Goal: Information Seeking & Learning: Learn about a topic

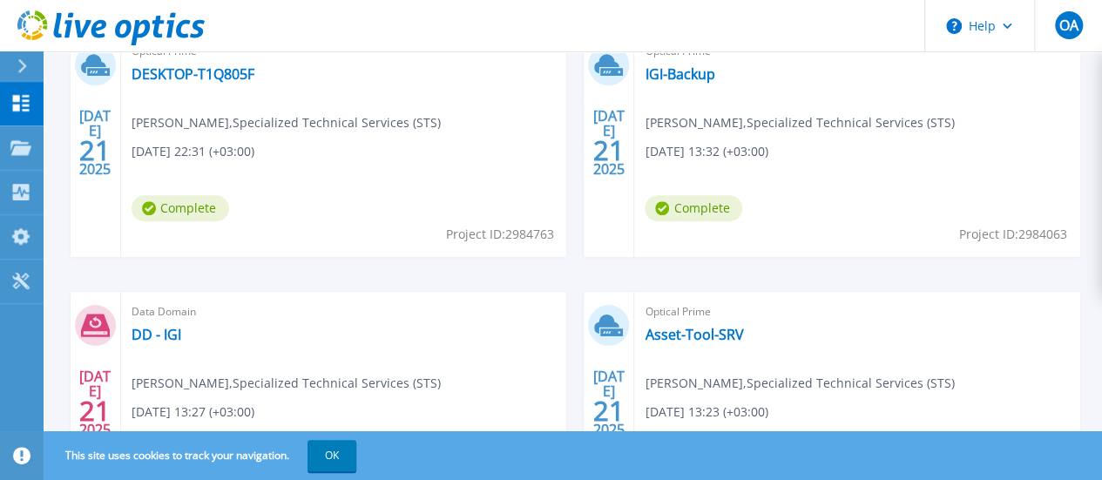
scroll to position [697, 0]
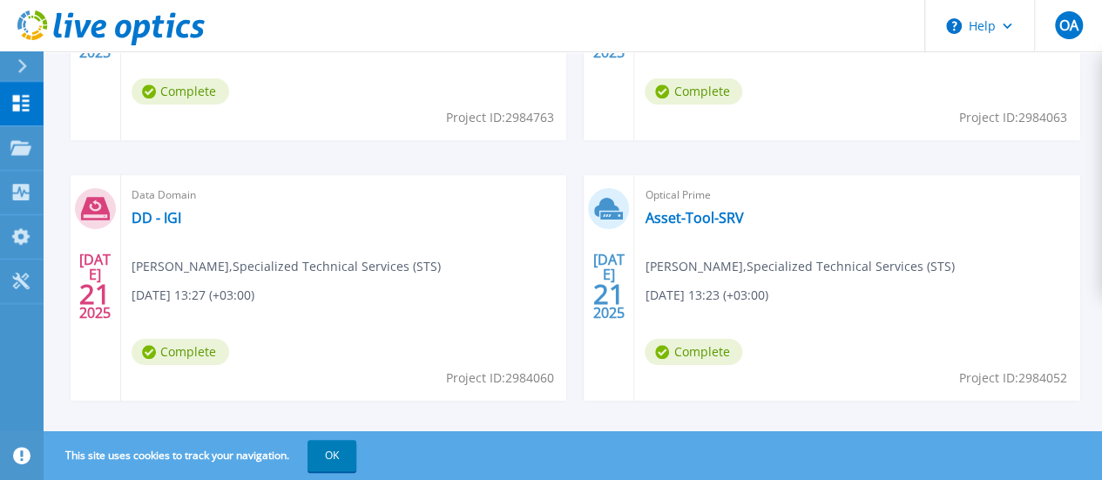
click at [200, 470] on link "SSC-VxRail" at bounding box center [166, 478] width 68 height 17
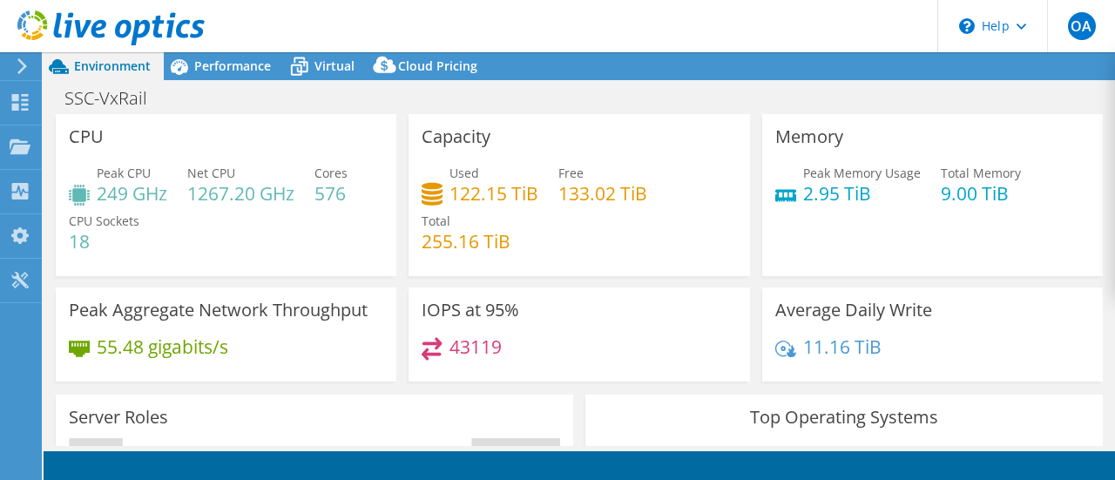
scroll to position [261, 0]
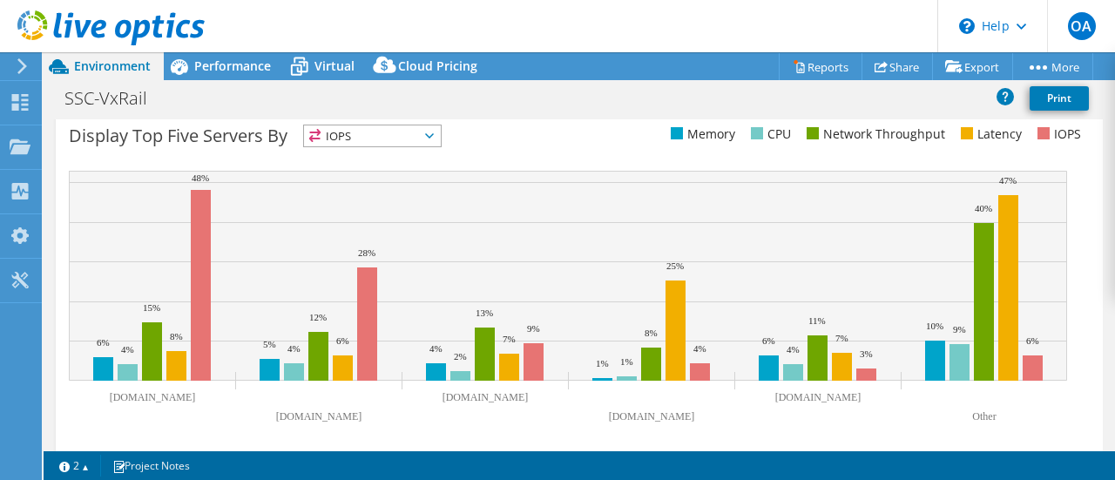
select select "USD"
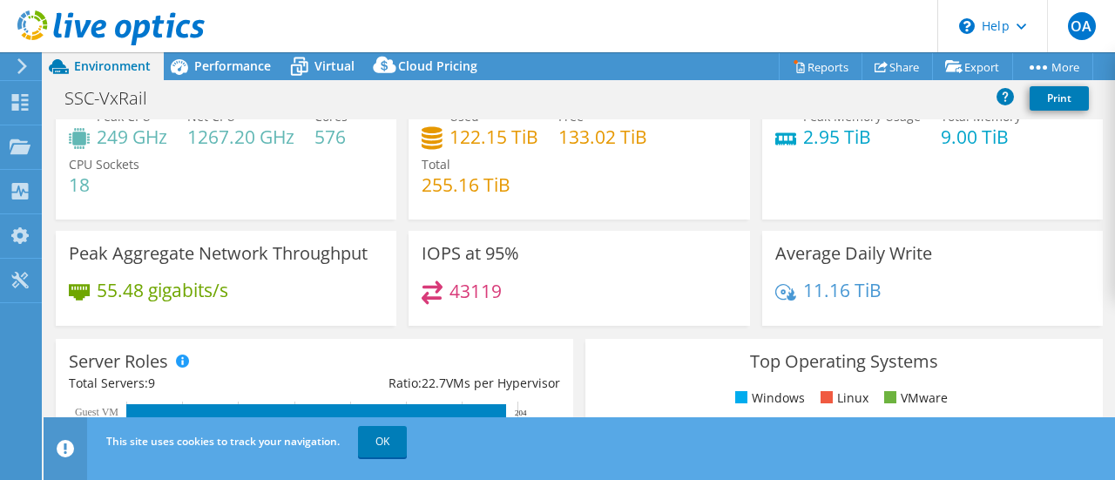
scroll to position [0, 0]
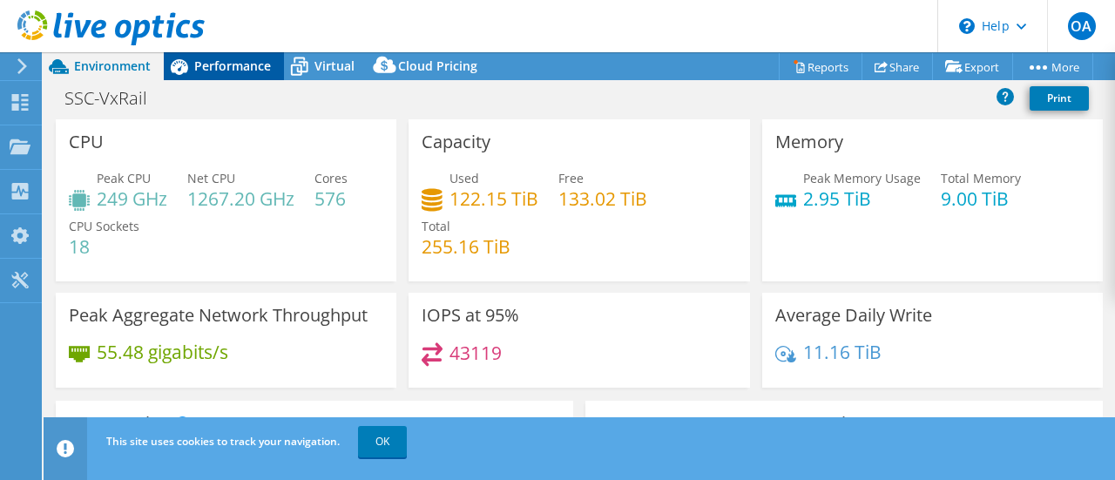
click at [215, 54] on div "Performance" at bounding box center [224, 66] width 120 height 28
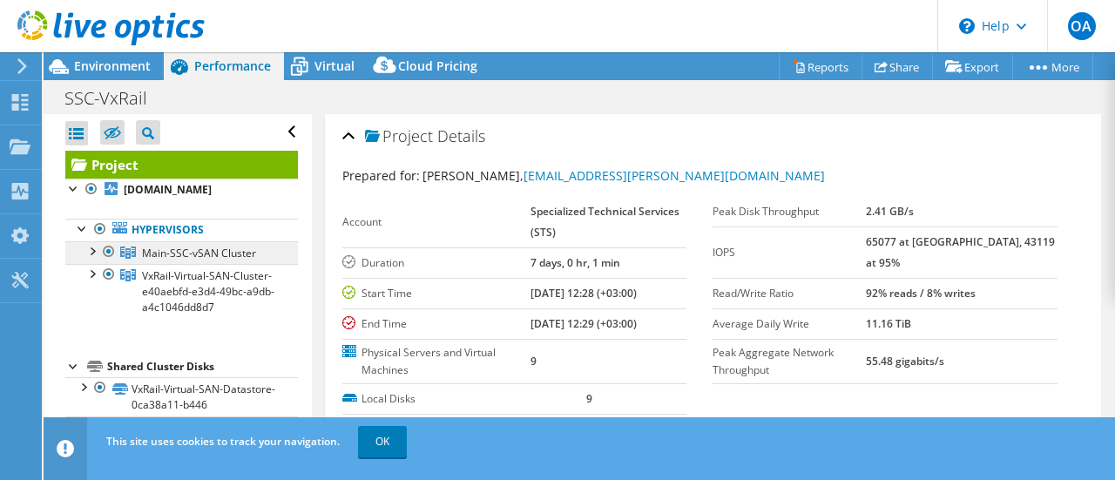
drag, startPoint x: 162, startPoint y: 231, endPoint x: 167, endPoint y: 241, distance: 11.7
click at [161, 231] on link "Hypervisors" at bounding box center [181, 230] width 233 height 23
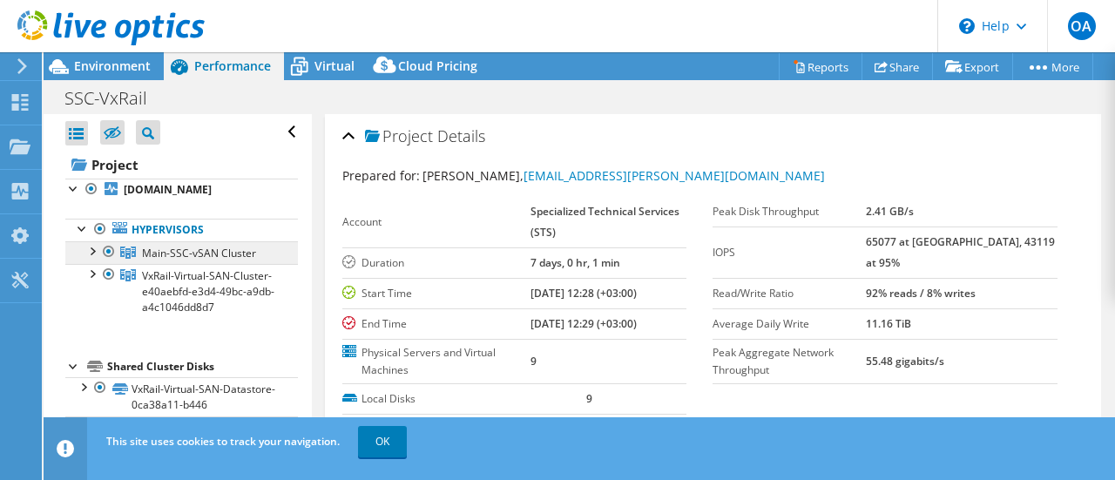
click at [166, 254] on span "Main-SSC-vSAN Cluster" at bounding box center [199, 253] width 114 height 15
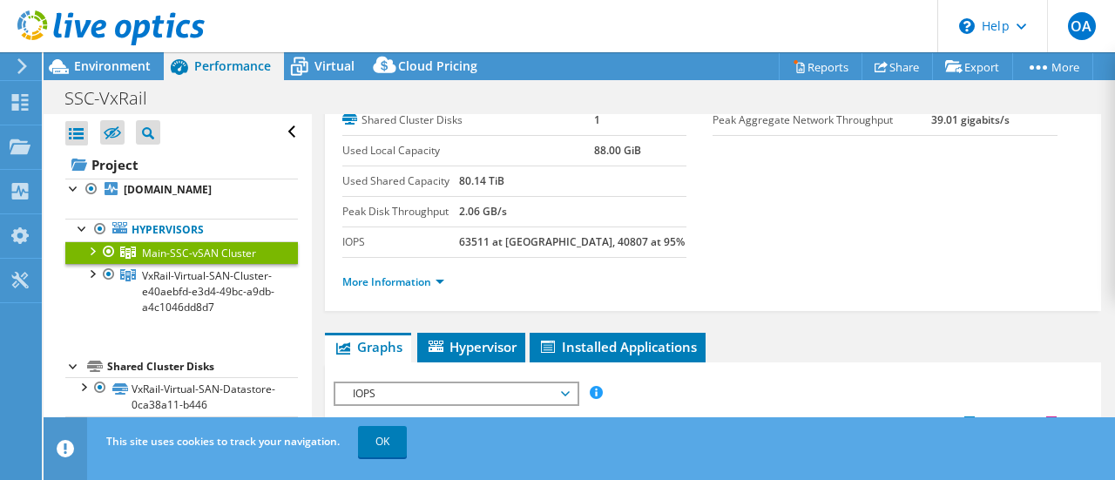
scroll to position [87, 0]
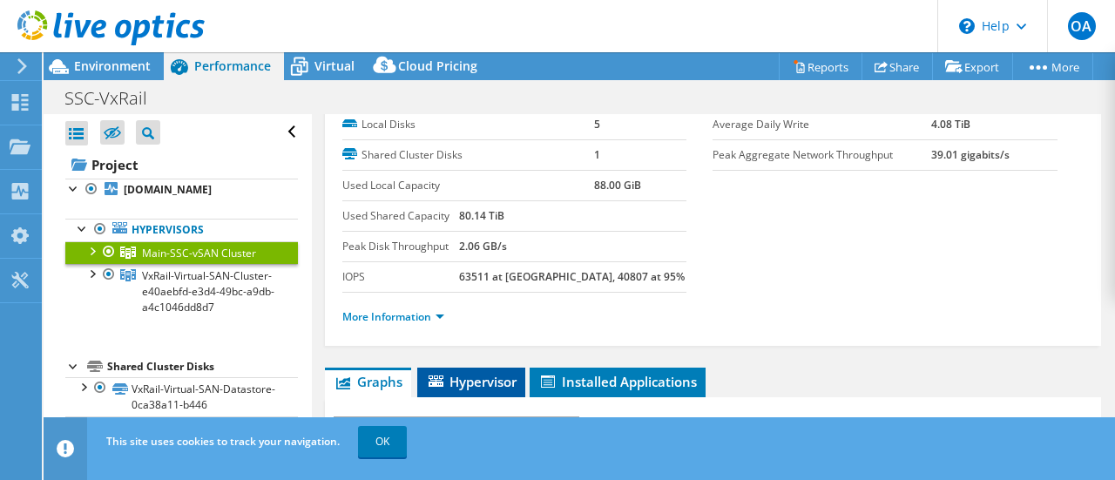
click at [451, 376] on span "Hypervisor" at bounding box center [471, 381] width 91 height 17
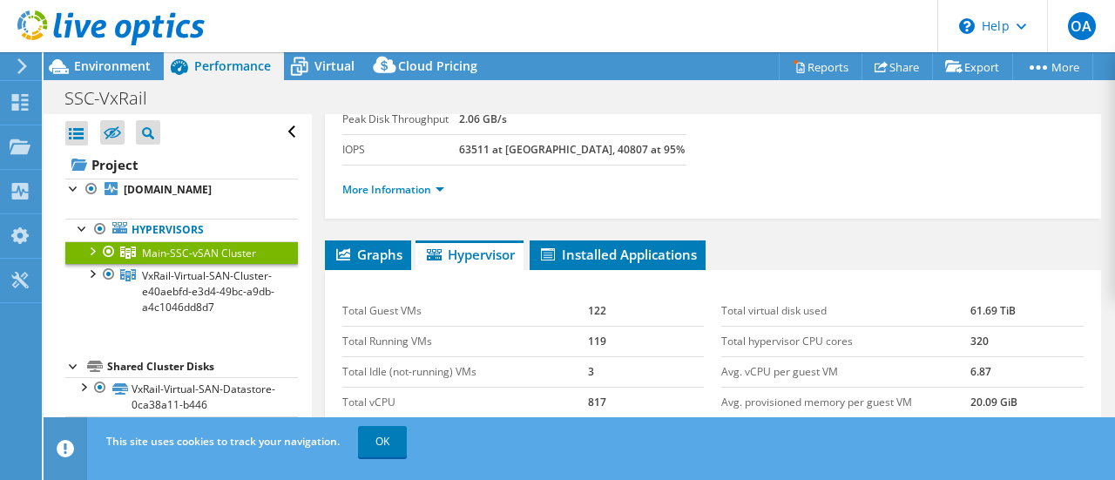
scroll to position [349, 0]
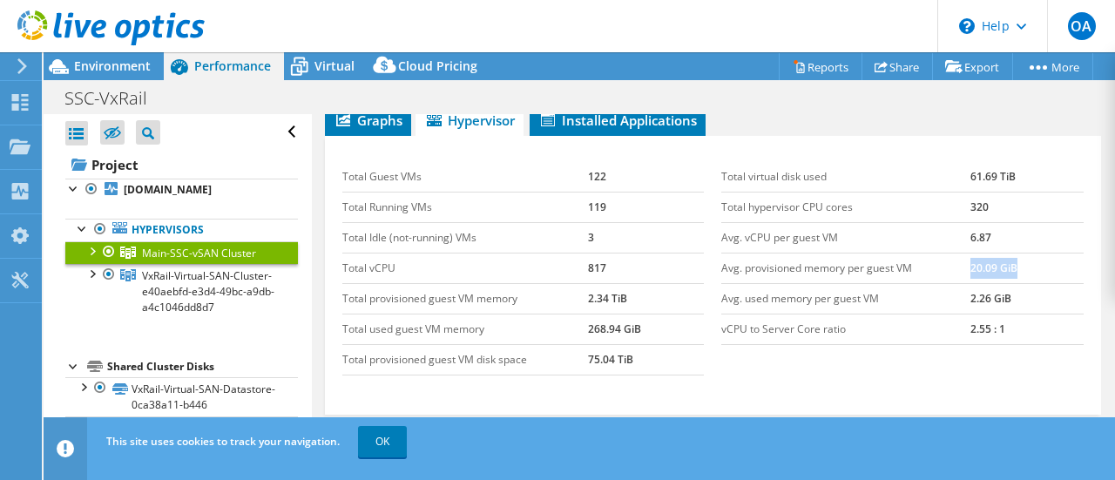
drag, startPoint x: 1007, startPoint y: 261, endPoint x: 961, endPoint y: 257, distance: 45.4
click at [971, 257] on td "20.09 GiB" at bounding box center [1027, 268] width 113 height 31
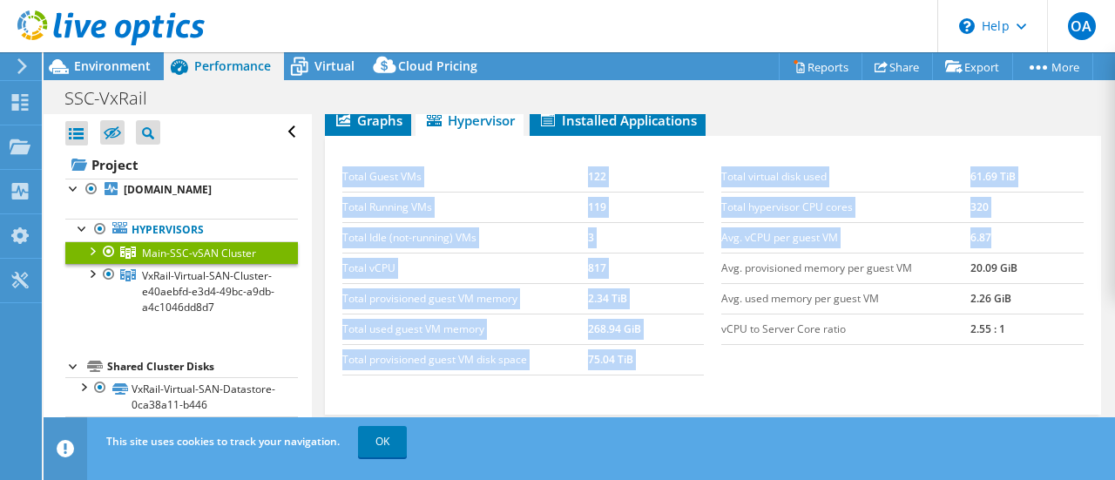
drag, startPoint x: 704, startPoint y: 231, endPoint x: 995, endPoint y: 233, distance: 291.1
click at [995, 233] on div "Total Guest VMs 122 Total Running VMs 119 Total Idle (not-running) VMs 3 Total …" at bounding box center [714, 269] width 760 height 248
click at [993, 233] on td "6.87" at bounding box center [1027, 237] width 113 height 31
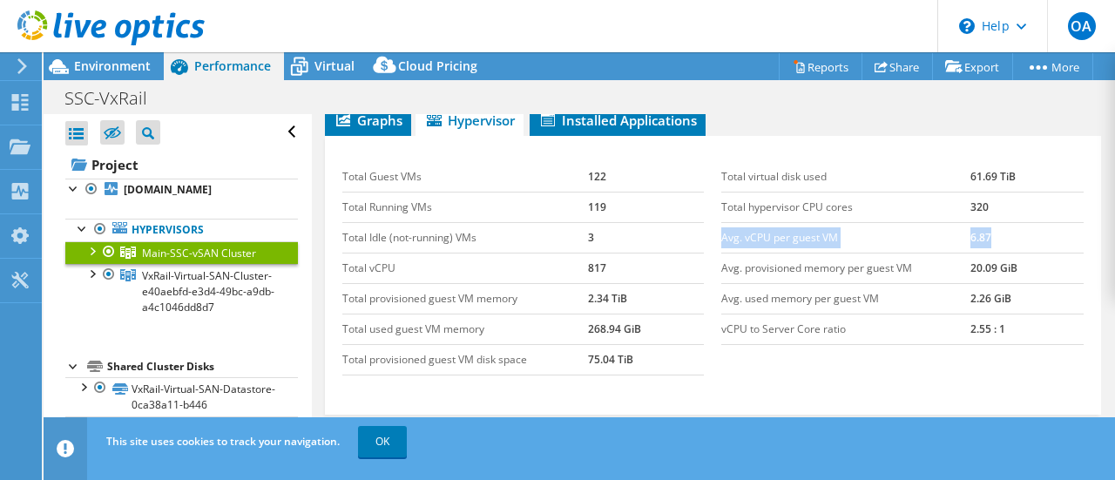
drag, startPoint x: 988, startPoint y: 232, endPoint x: 716, endPoint y: 240, distance: 272.0
click at [722, 240] on tr "Avg. vCPU per guest VM 6.87" at bounding box center [903, 237] width 363 height 31
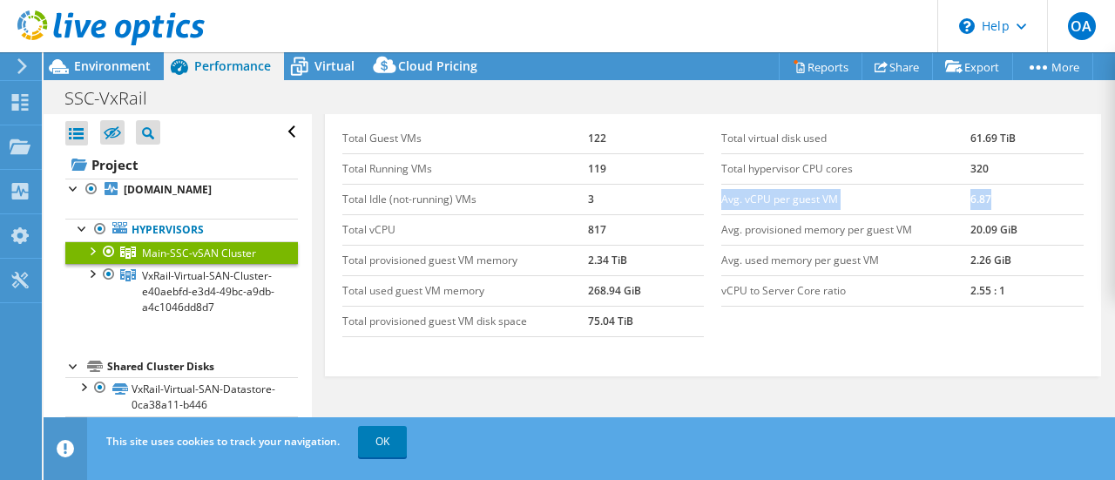
scroll to position [436, 0]
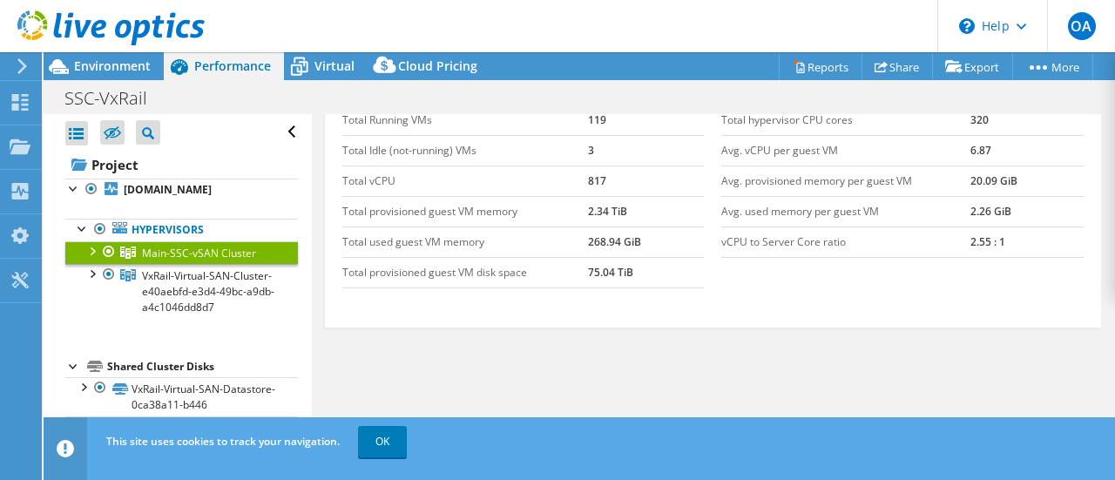
click at [92, 250] on div at bounding box center [91, 249] width 17 height 17
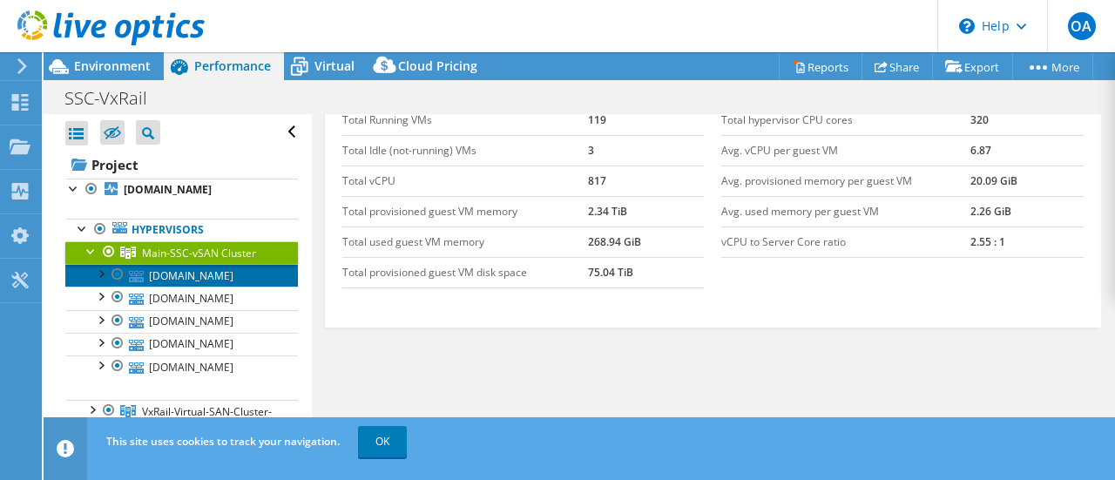
click at [179, 275] on link "[DOMAIN_NAME]" at bounding box center [181, 275] width 233 height 23
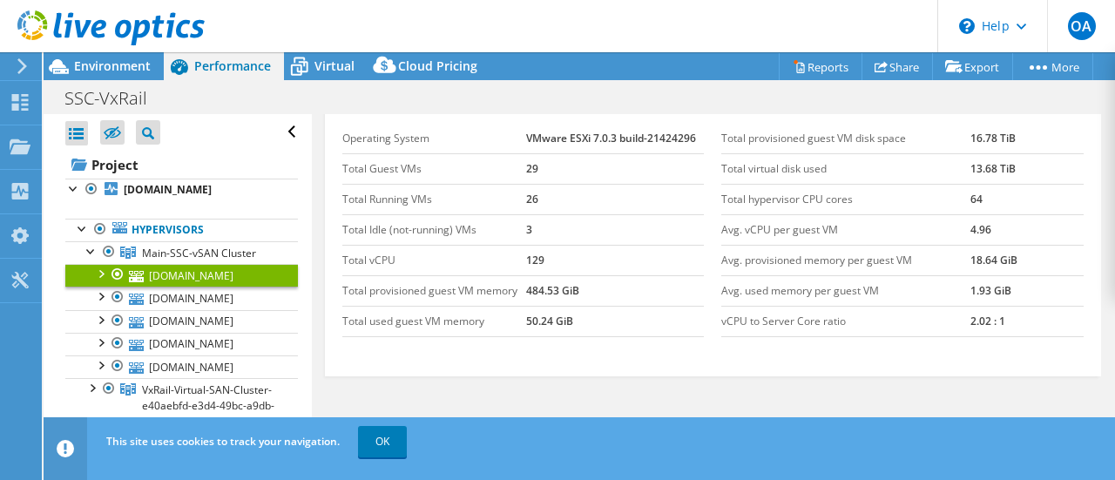
scroll to position [361, 0]
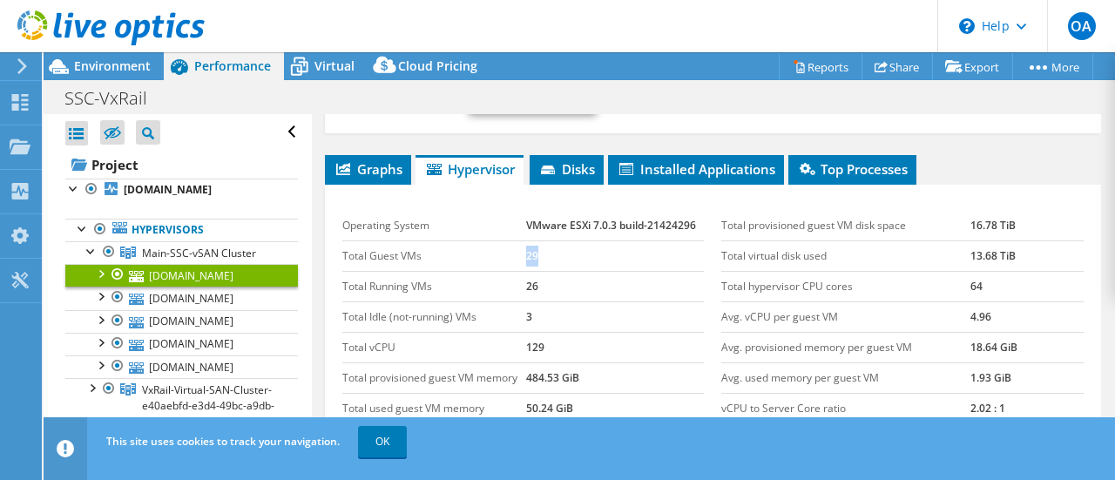
drag, startPoint x: 543, startPoint y: 204, endPoint x: 519, endPoint y: 207, distance: 24.5
click at [519, 241] on tr "Total Guest VMs 29" at bounding box center [523, 256] width 363 height 31
drag, startPoint x: 1002, startPoint y: 200, endPoint x: 964, endPoint y: 202, distance: 38.4
click at [971, 241] on td "13.68 TiB" at bounding box center [1027, 256] width 113 height 31
click at [713, 240] on div "Total provisioned guest VM disk space 16.78 TiB Total virtual disk used 13.68 T…" at bounding box center [903, 317] width 380 height 248
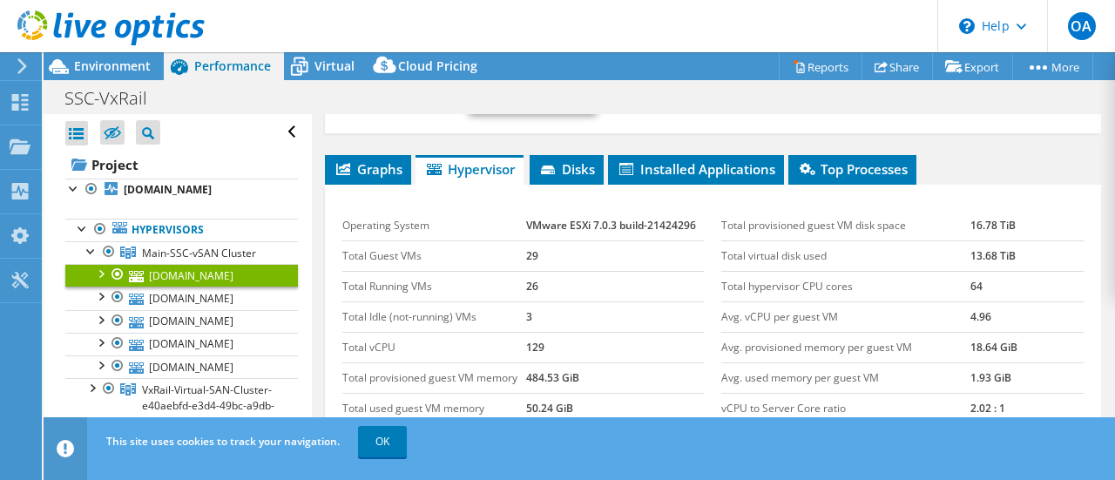
click at [613, 332] on td "129" at bounding box center [615, 347] width 179 height 31
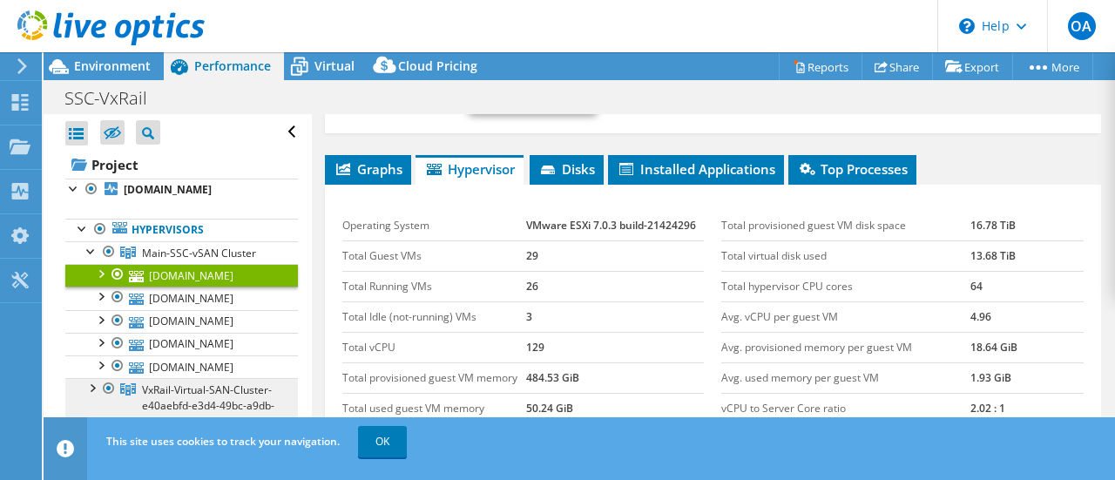
scroll to position [234, 0]
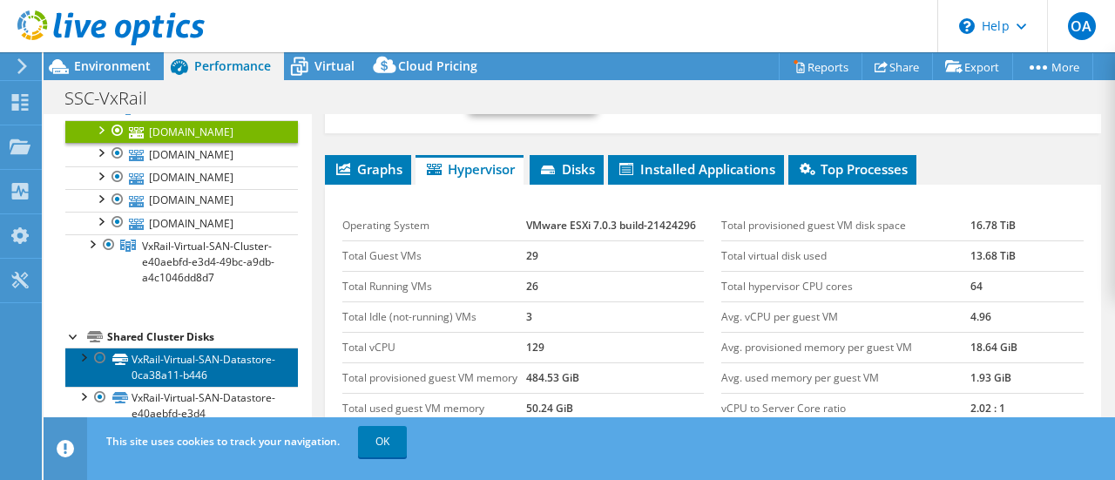
click at [180, 384] on link "VxRail-Virtual-SAN-Datastore-0ca38a11-b446" at bounding box center [181, 367] width 233 height 38
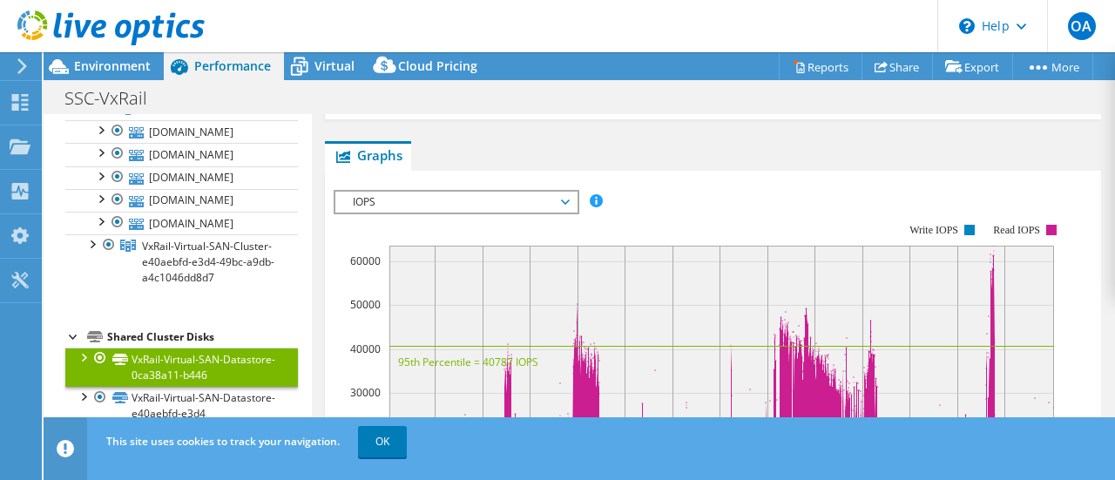
click at [81, 348] on div at bounding box center [82, 356] width 17 height 17
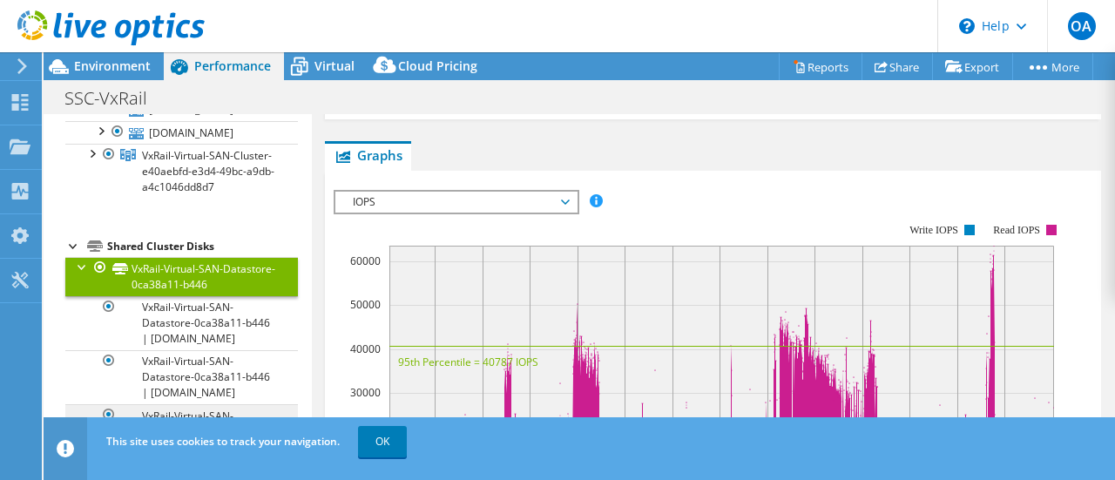
scroll to position [496, 0]
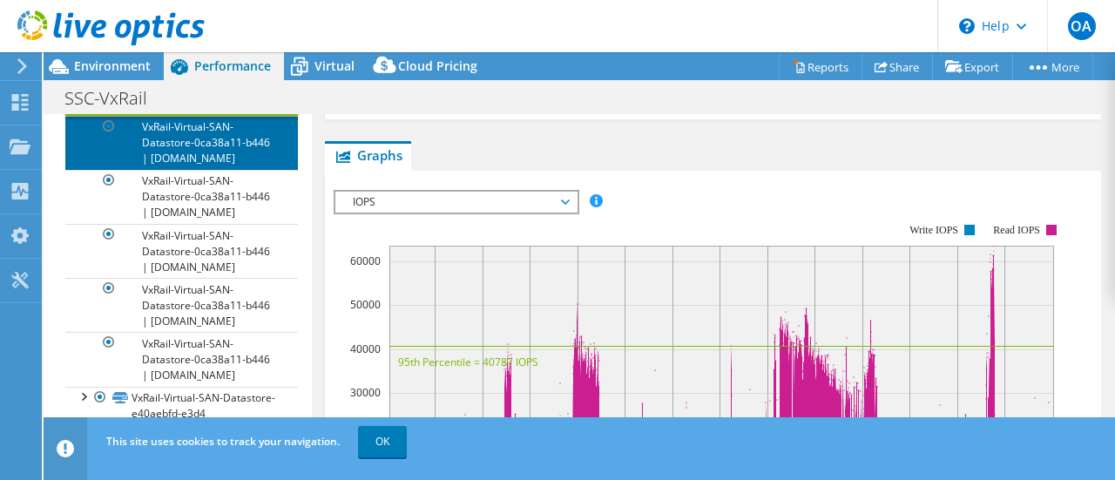
click at [177, 142] on link "VxRail-Virtual-SAN-Datastore-0ca38a11-b446 | [DOMAIN_NAME]" at bounding box center [181, 143] width 233 height 54
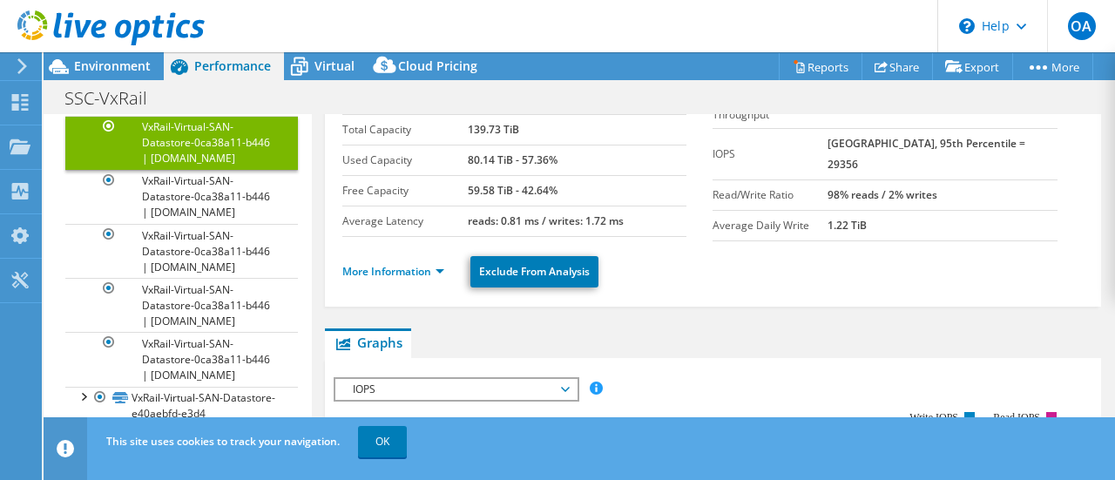
scroll to position [174, 0]
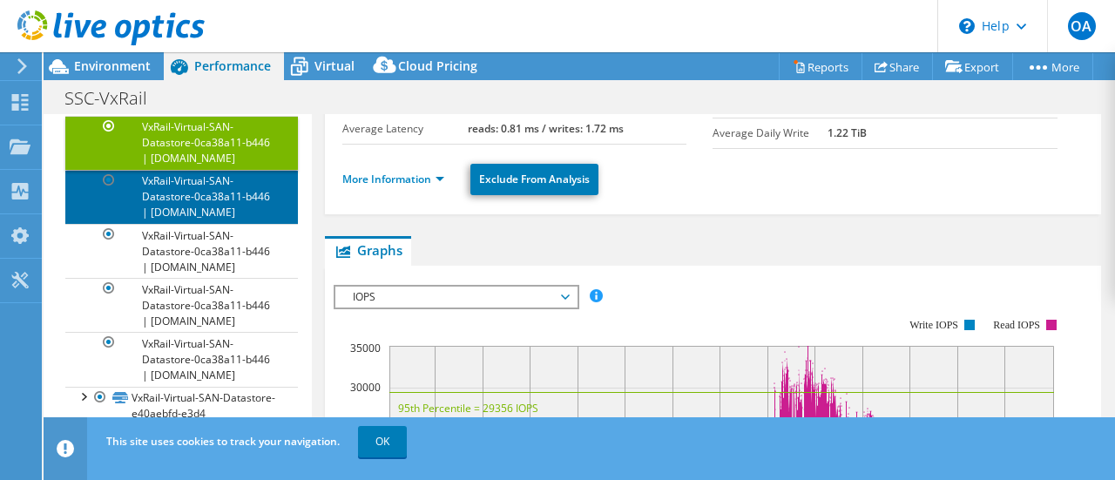
click at [148, 224] on link "VxRail-Virtual-SAN-Datastore-0ca38a11-b446 | [DOMAIN_NAME]" at bounding box center [181, 197] width 233 height 54
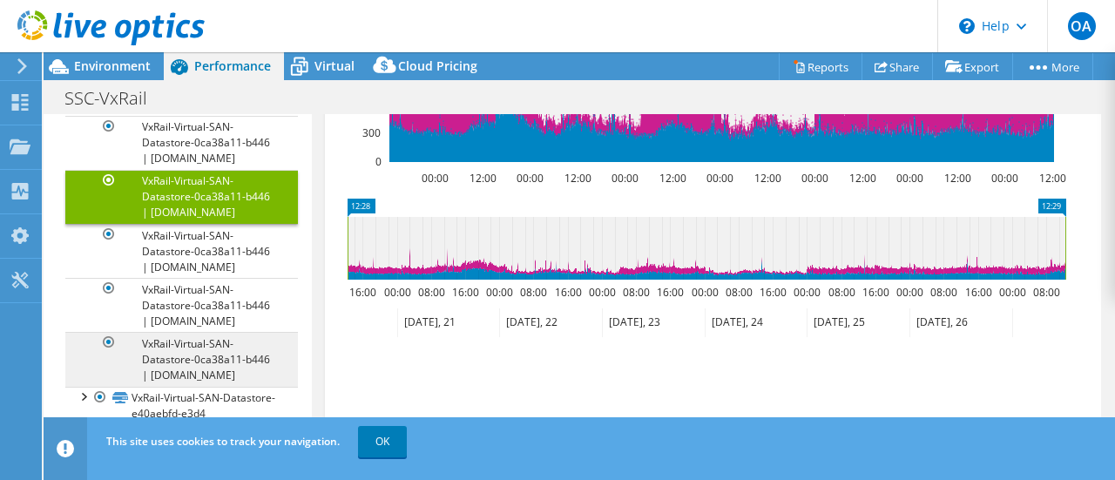
scroll to position [582, 0]
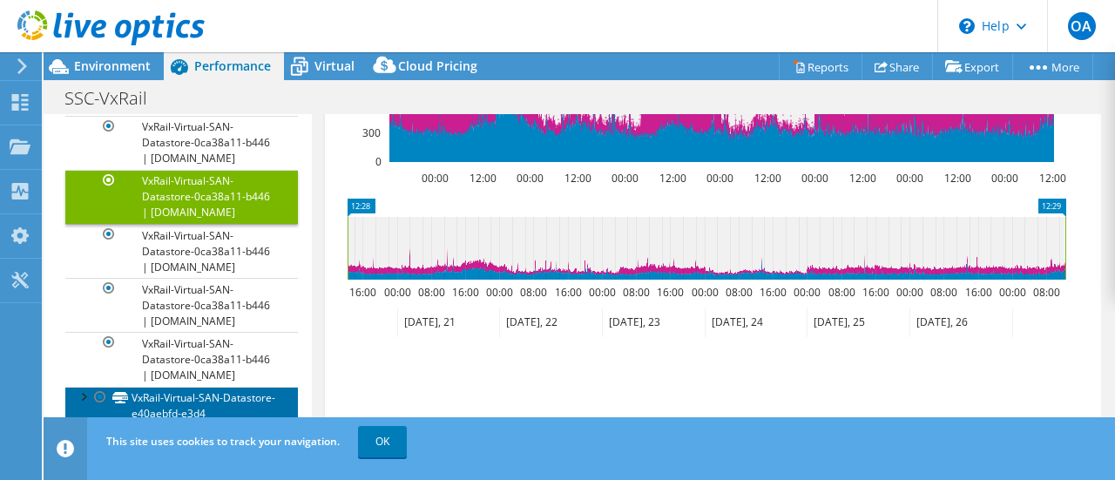
click at [169, 403] on link "VxRail-Virtual-SAN-Datastore-e40aebfd-e3d4" at bounding box center [181, 406] width 233 height 38
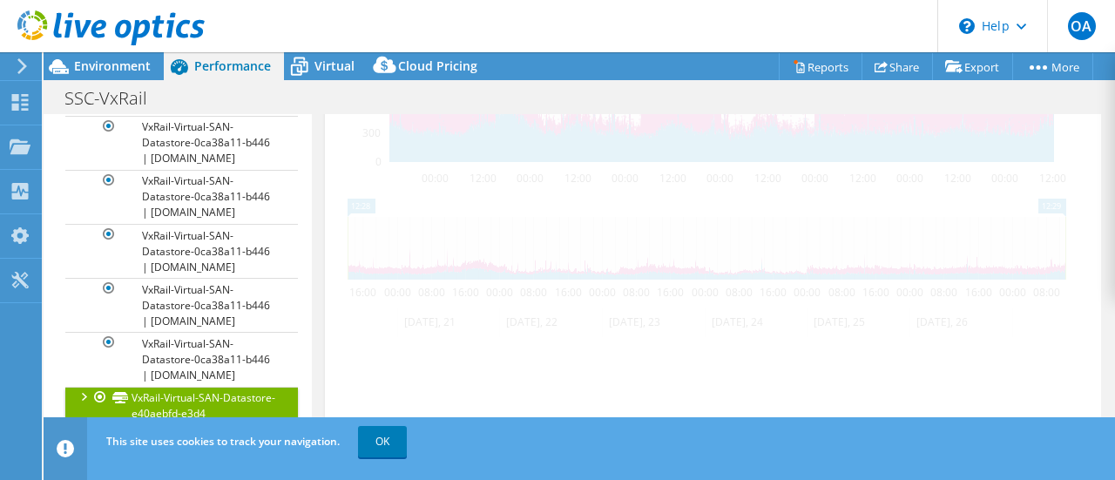
scroll to position [693, 0]
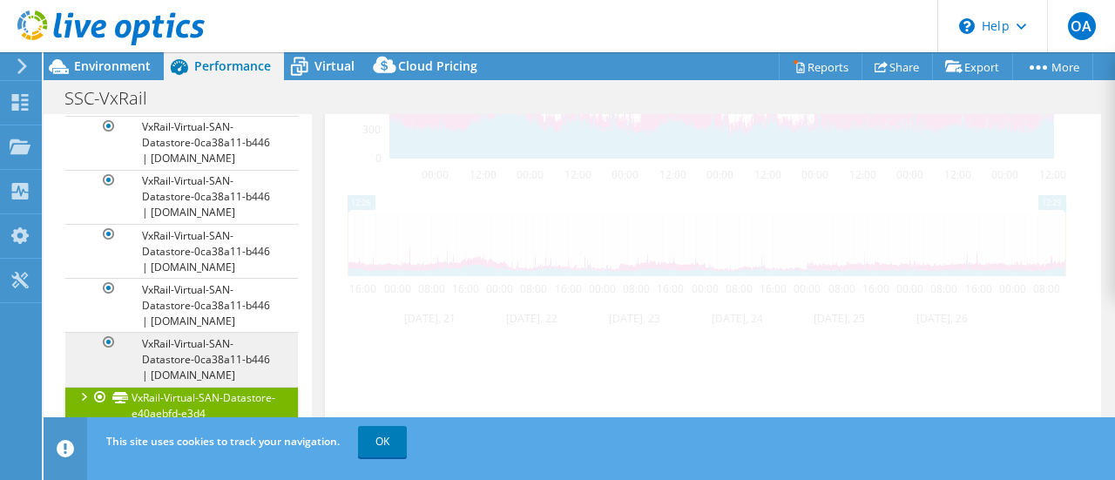
click at [75, 390] on div at bounding box center [82, 395] width 17 height 17
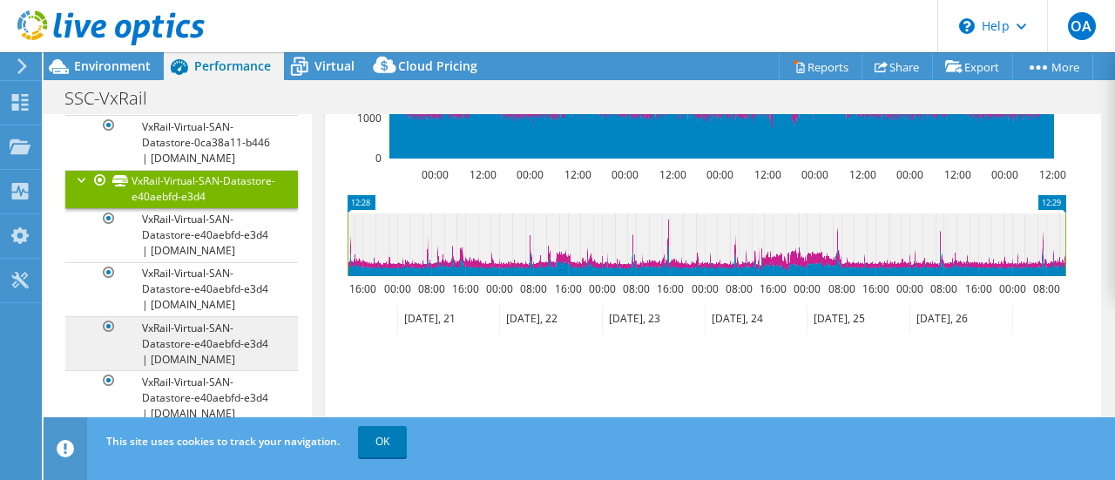
scroll to position [844, 0]
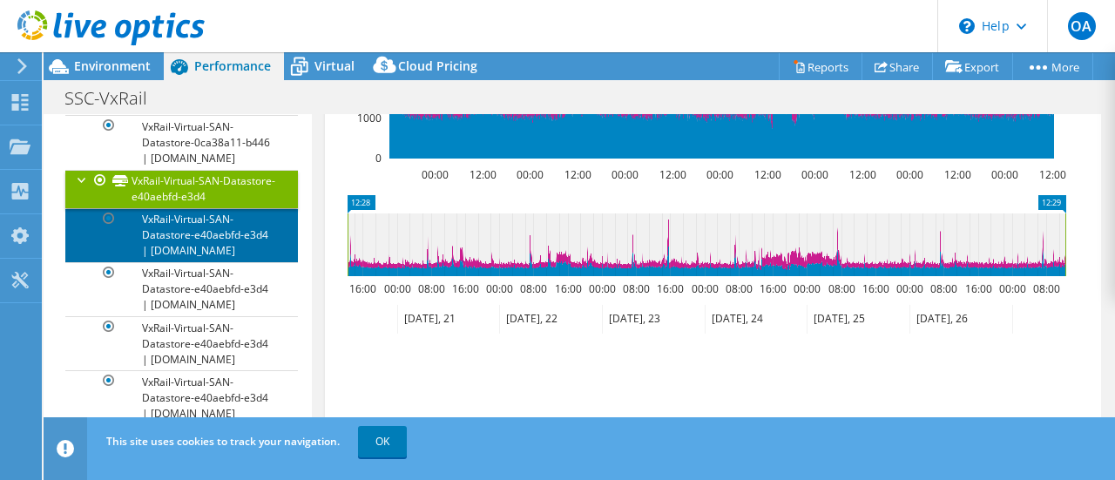
click at [183, 208] on link "VxRail-Virtual-SAN-Datastore-e40aebfd-e3d4 | [DOMAIN_NAME]" at bounding box center [181, 235] width 233 height 54
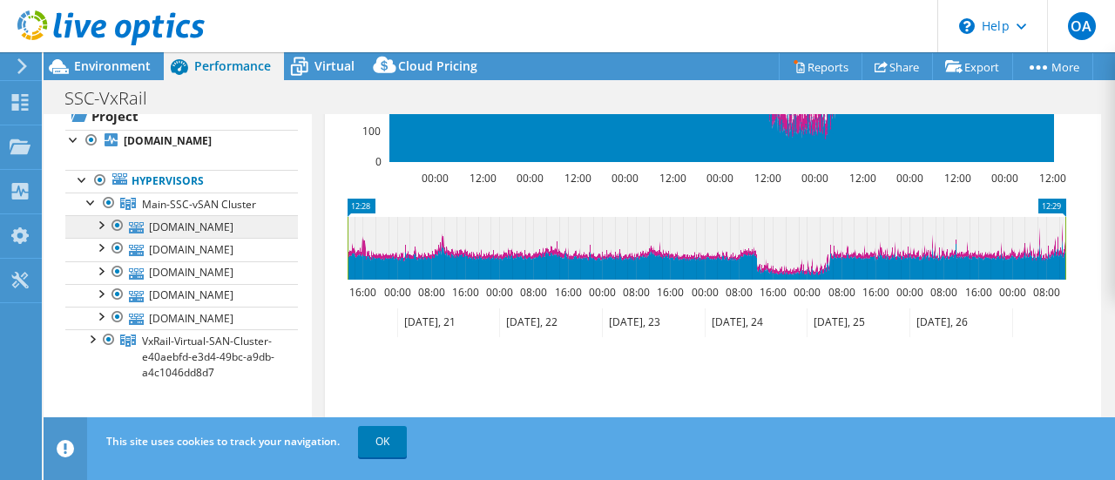
scroll to position [261, 0]
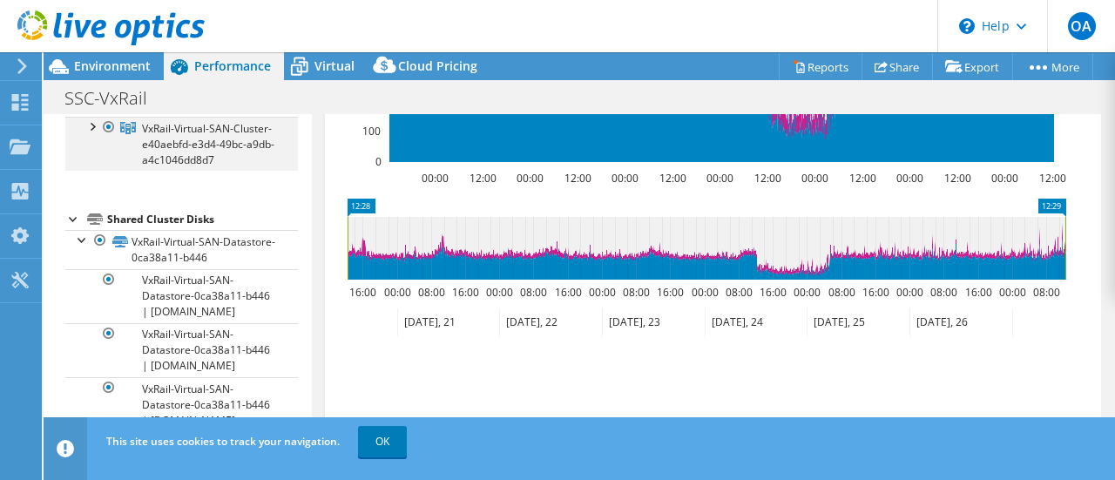
click at [94, 134] on div at bounding box center [91, 125] width 17 height 17
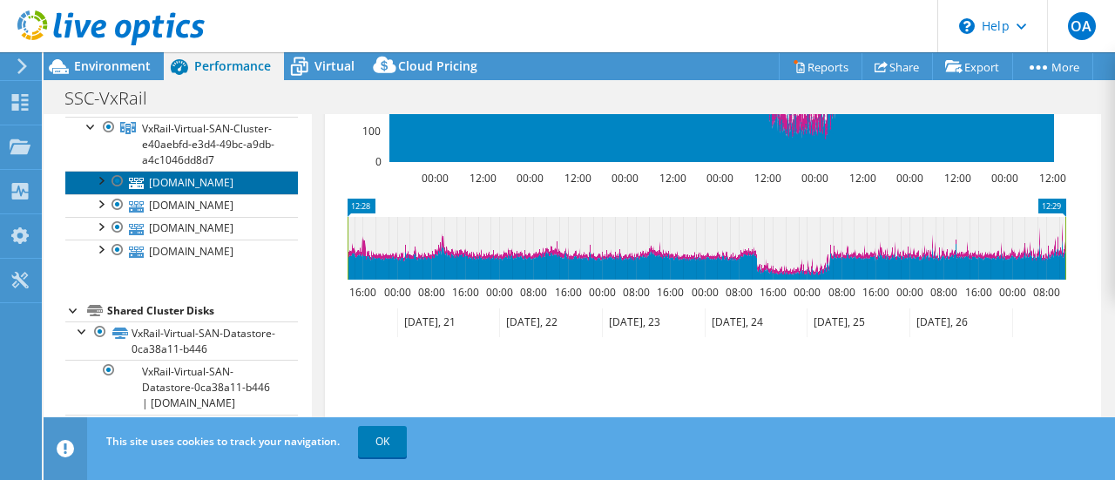
click at [207, 193] on link "[DOMAIN_NAME]" at bounding box center [181, 182] width 233 height 23
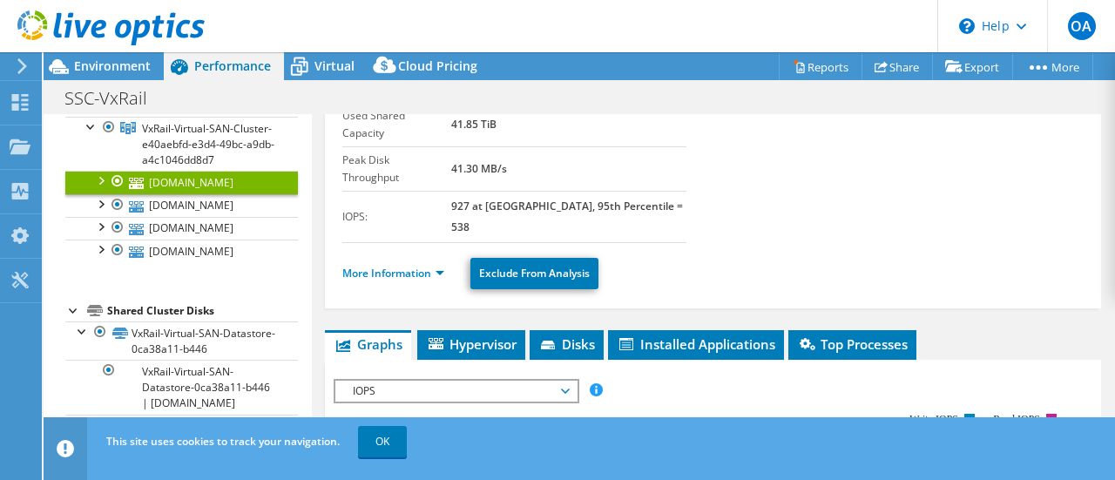
scroll to position [349, 0]
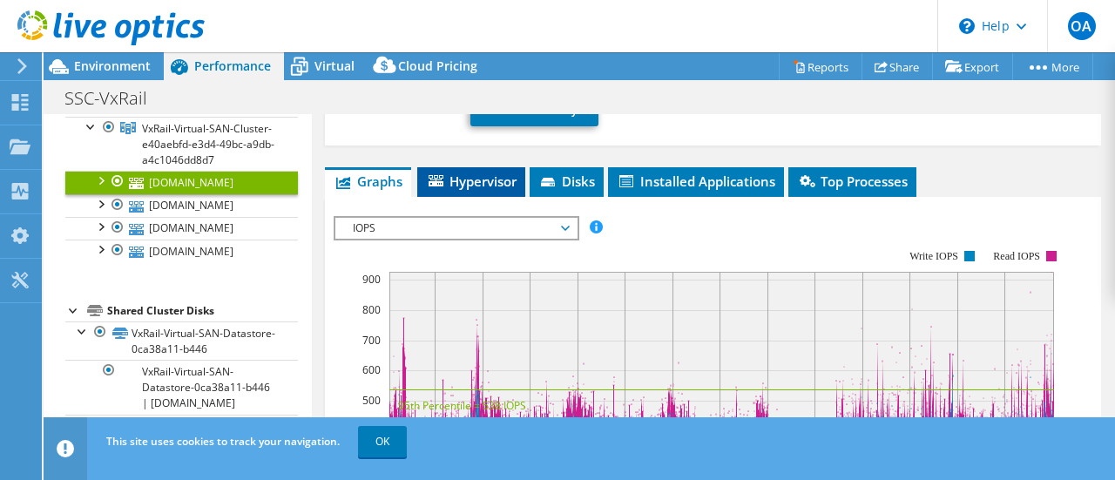
click at [472, 173] on span "Hypervisor" at bounding box center [471, 181] width 91 height 17
